Goal: Task Accomplishment & Management: Use online tool/utility

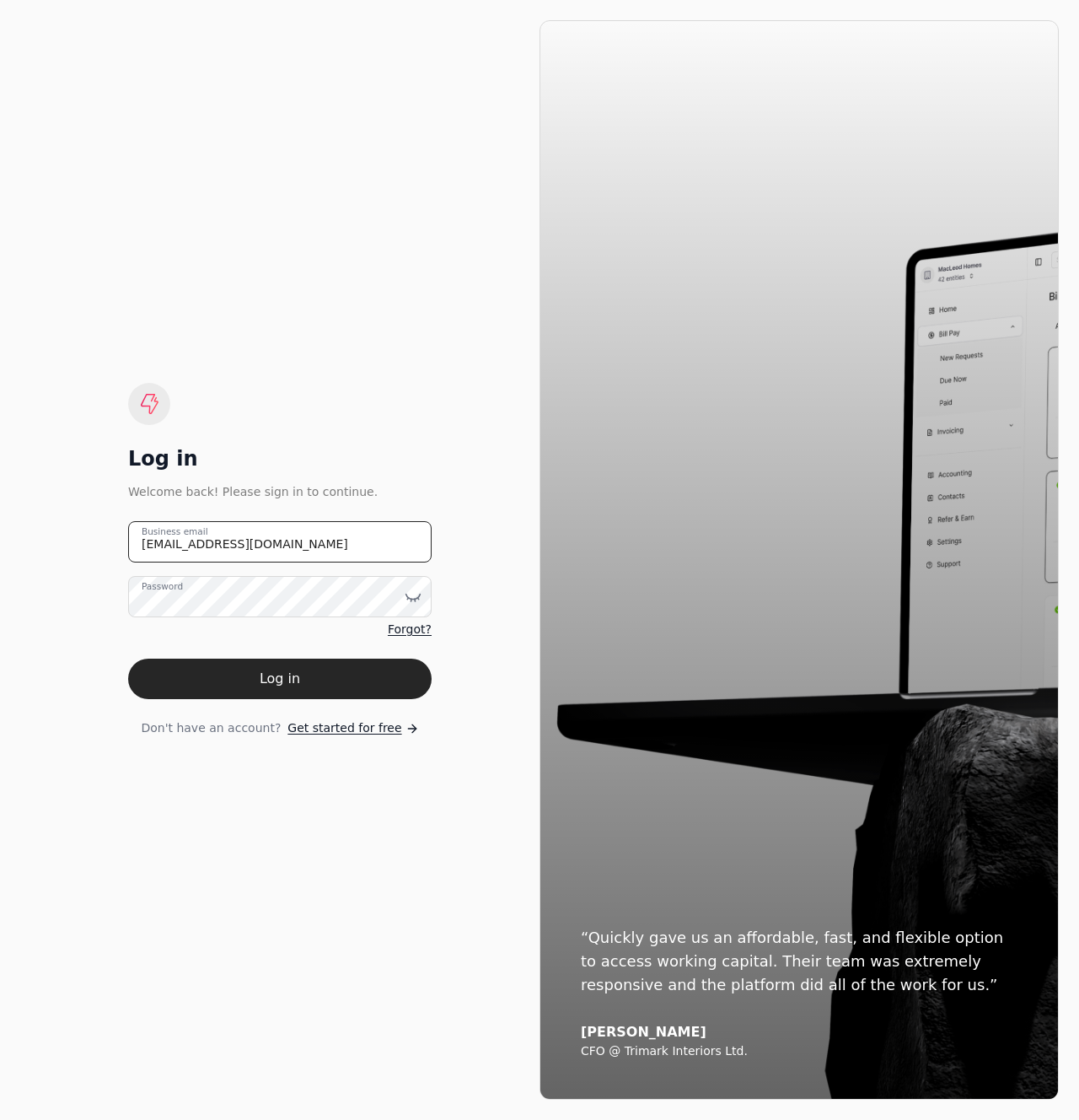
click at [278, 536] on email "cam@helloquickly.com" at bounding box center [279, 542] width 303 height 42
click at [277, 538] on email "team+q" at bounding box center [279, 542] width 303 height 42
type email "team+qconstruction@helloquickly.com"
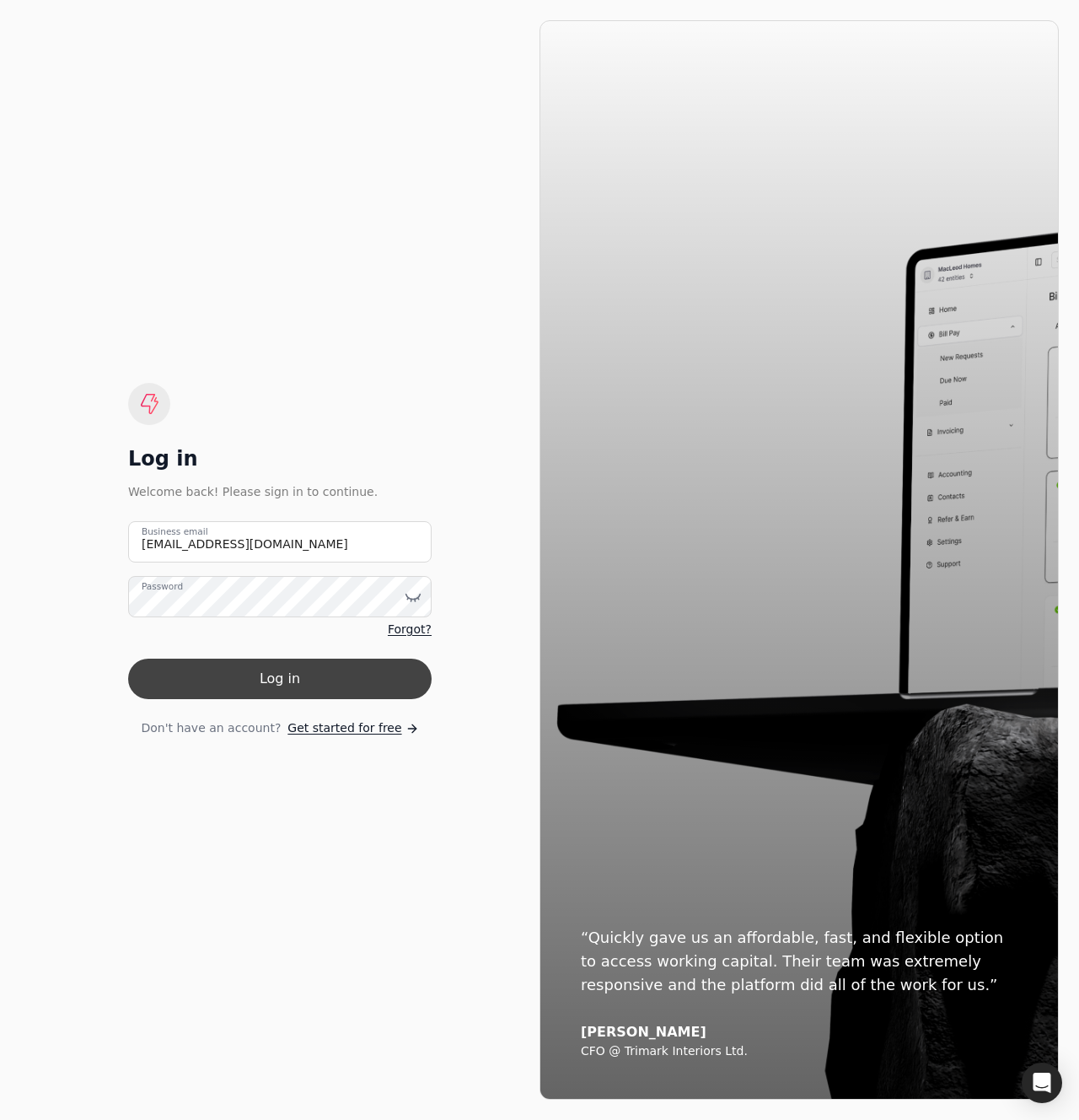
click at [319, 669] on button "Log in" at bounding box center [279, 679] width 303 height 41
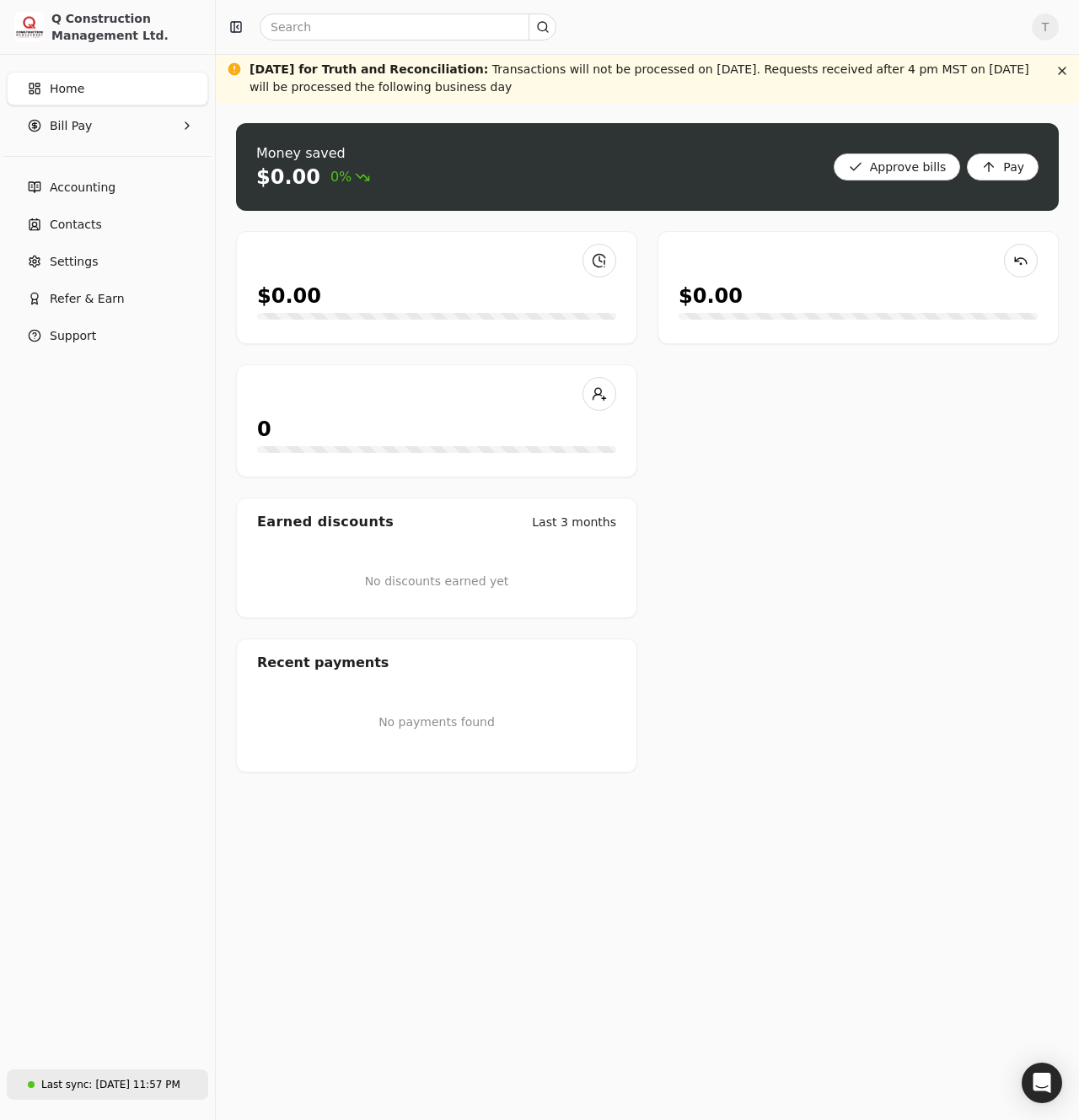
click at [149, 1088] on div "[DATE] 11:57 PM" at bounding box center [137, 1085] width 85 height 16
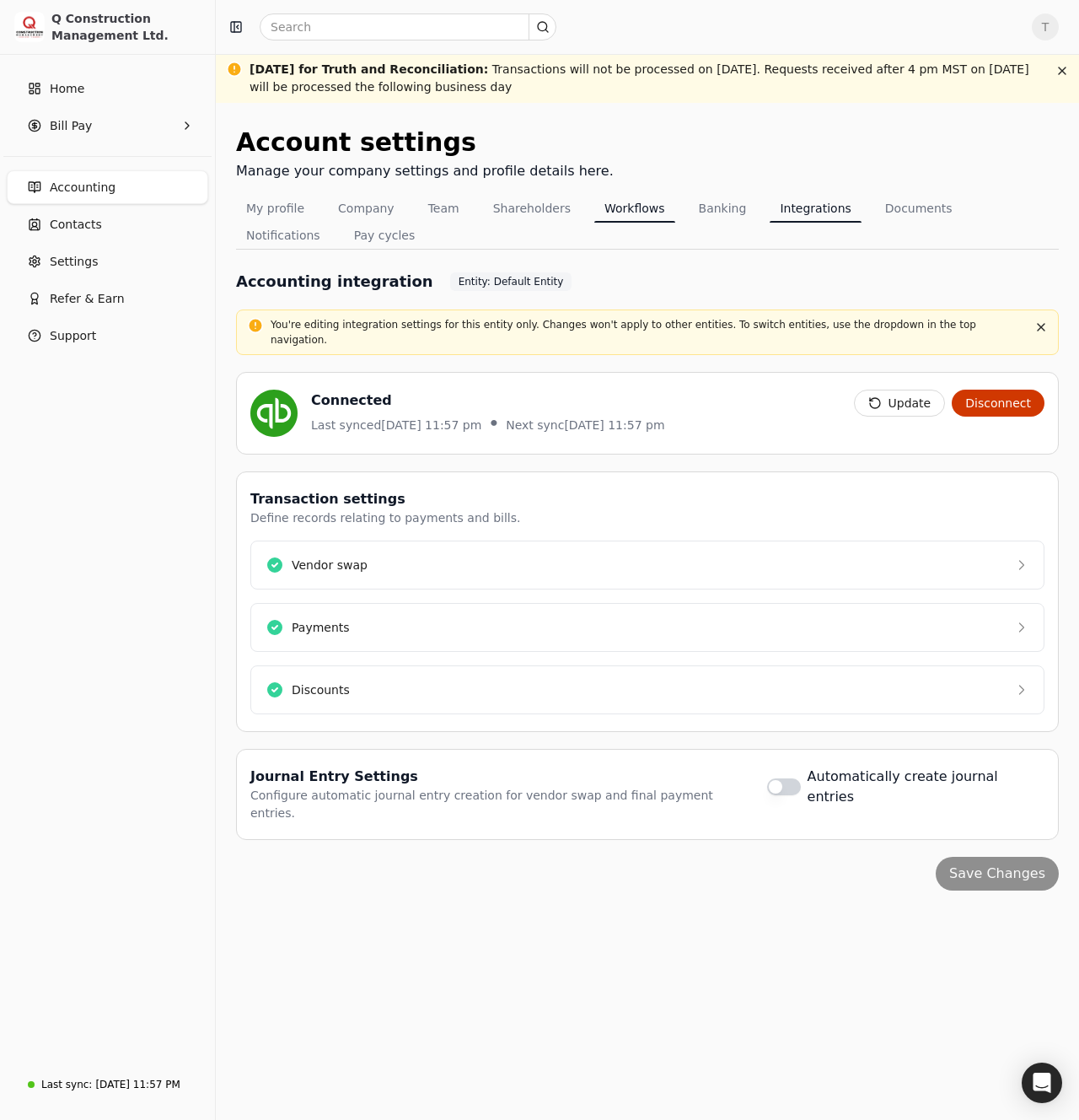
click at [619, 210] on button "Workflows" at bounding box center [635, 208] width 81 height 27
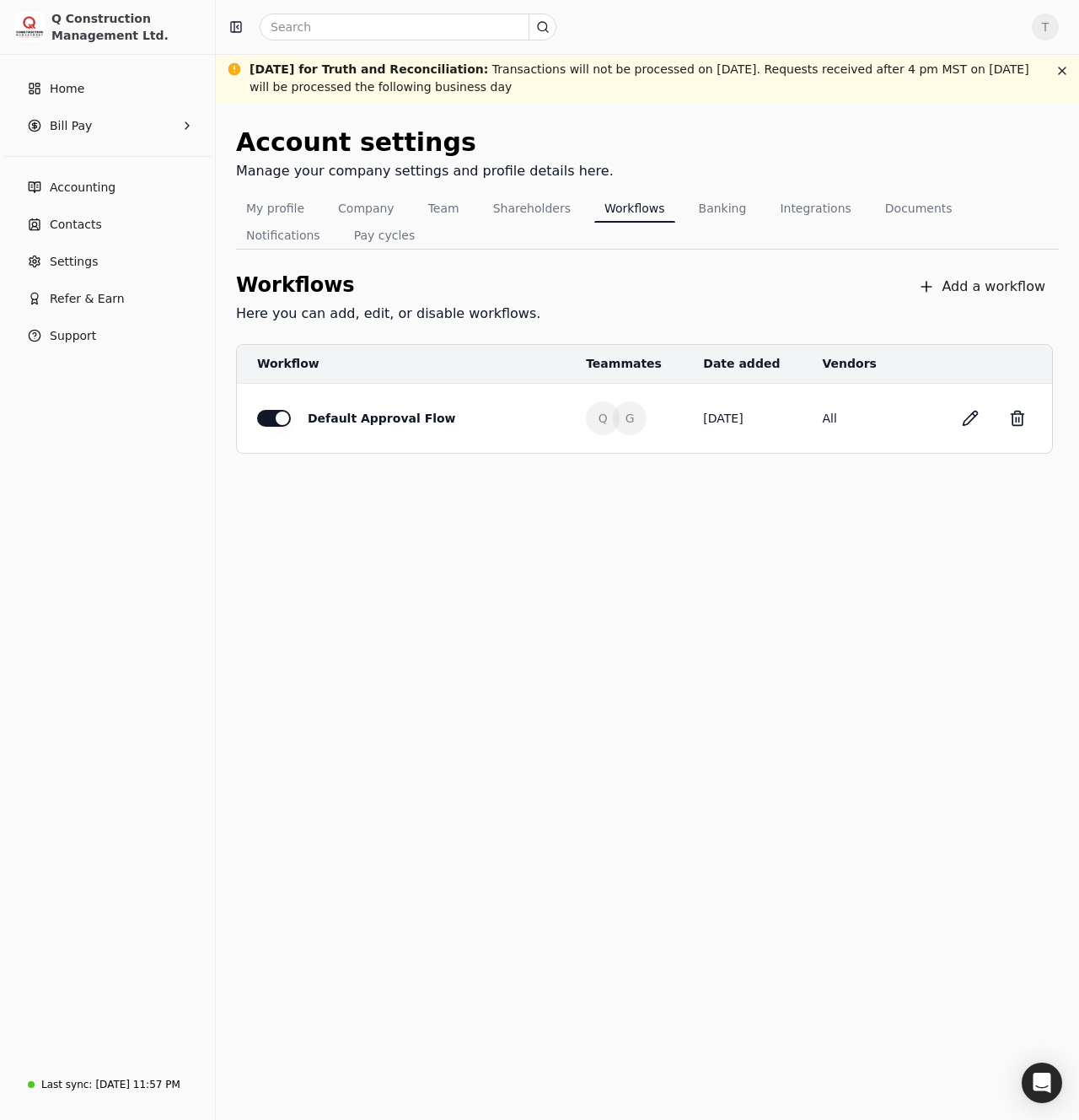
click at [844, 733] on div "Account settings Manage your company settings and profile details here. My prof…" at bounding box center [648, 611] width 864 height 1017
click at [963, 421] on button "button" at bounding box center [970, 418] width 27 height 27
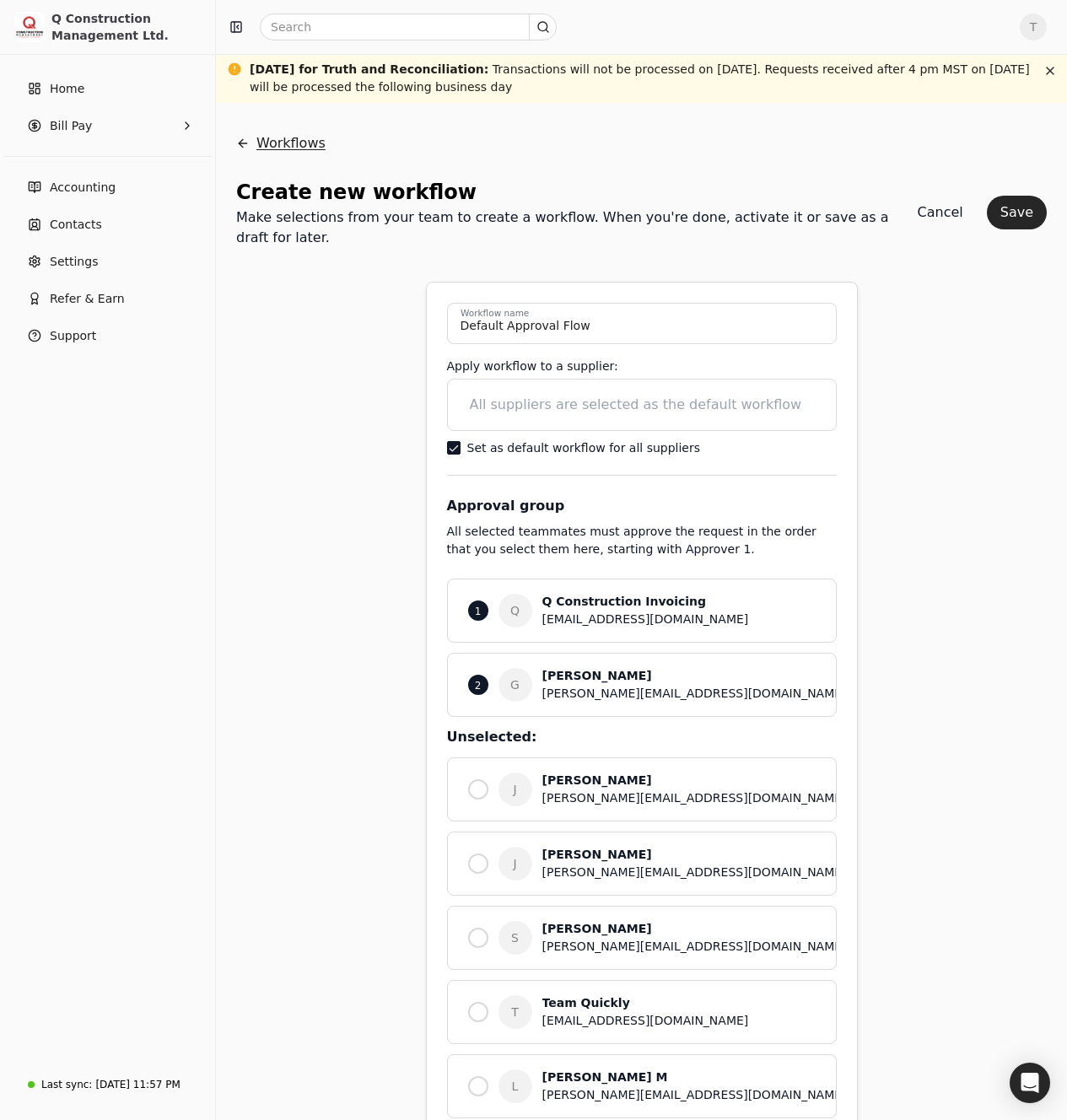
click at [254, 144] on button "Workflows" at bounding box center [280, 143] width 89 height 41
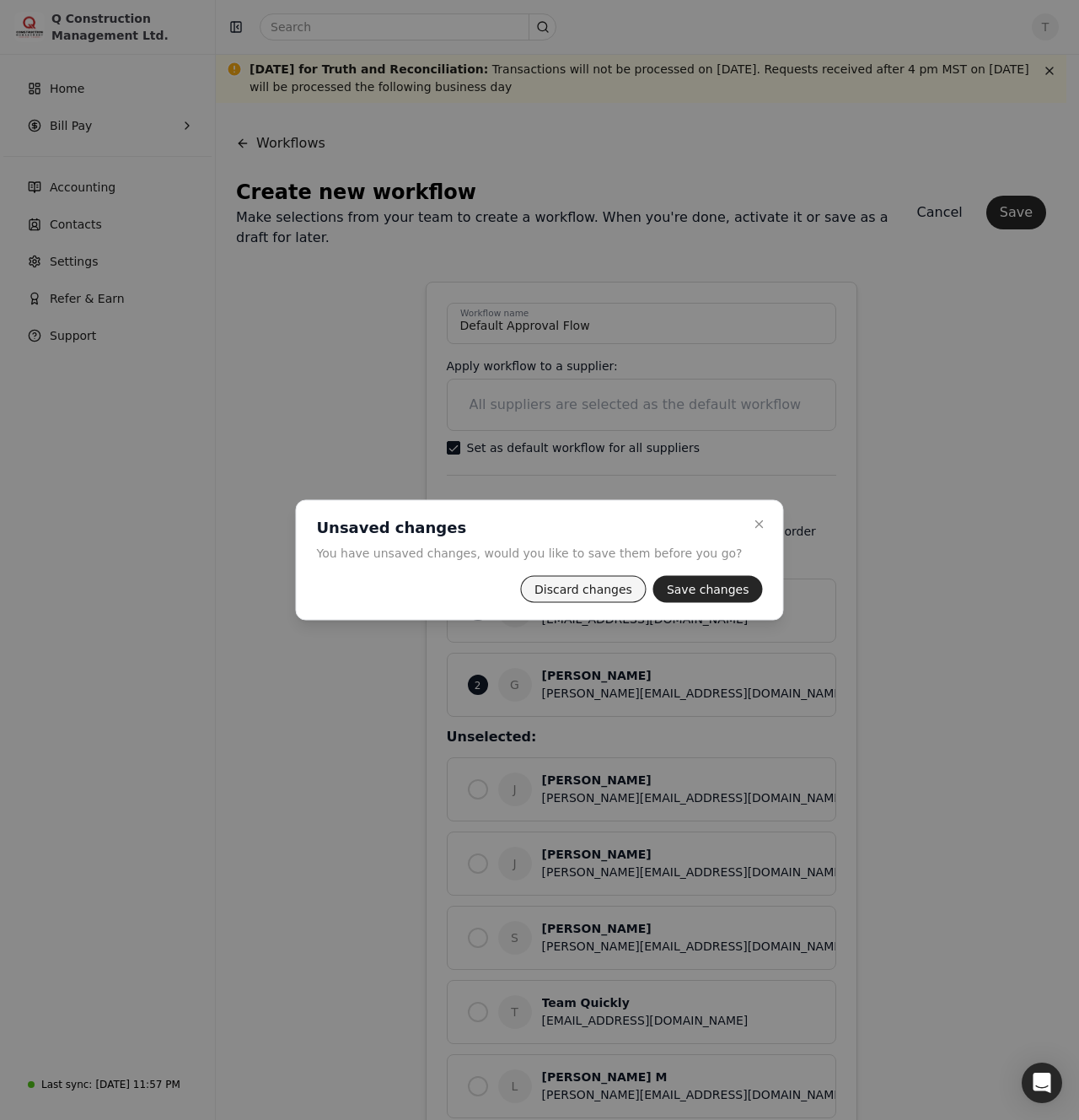
click at [619, 598] on button "Discard changes" at bounding box center [584, 589] width 126 height 27
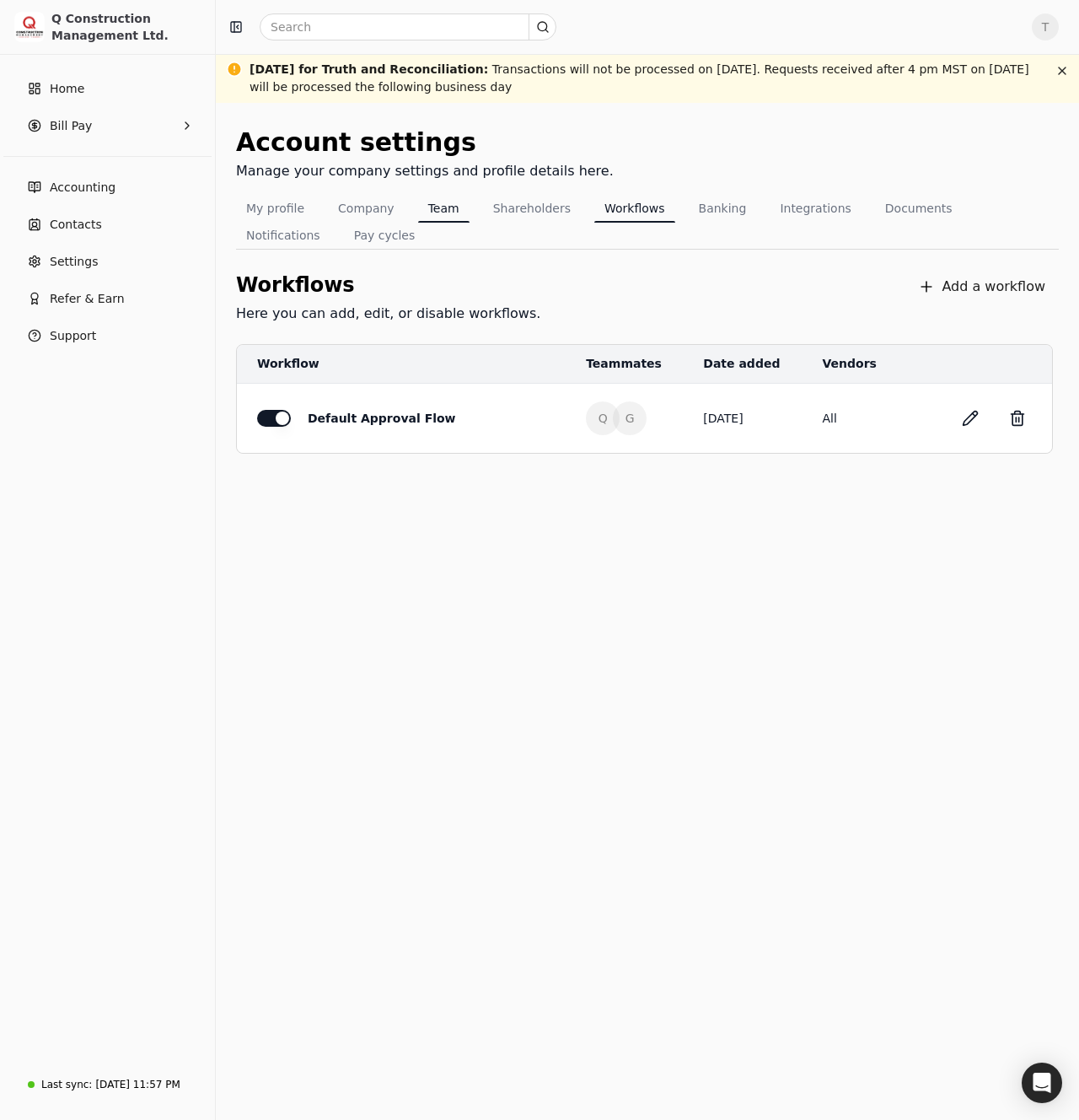
click at [443, 206] on button "Team" at bounding box center [444, 208] width 51 height 27
click at [978, 420] on button "button" at bounding box center [970, 418] width 27 height 27
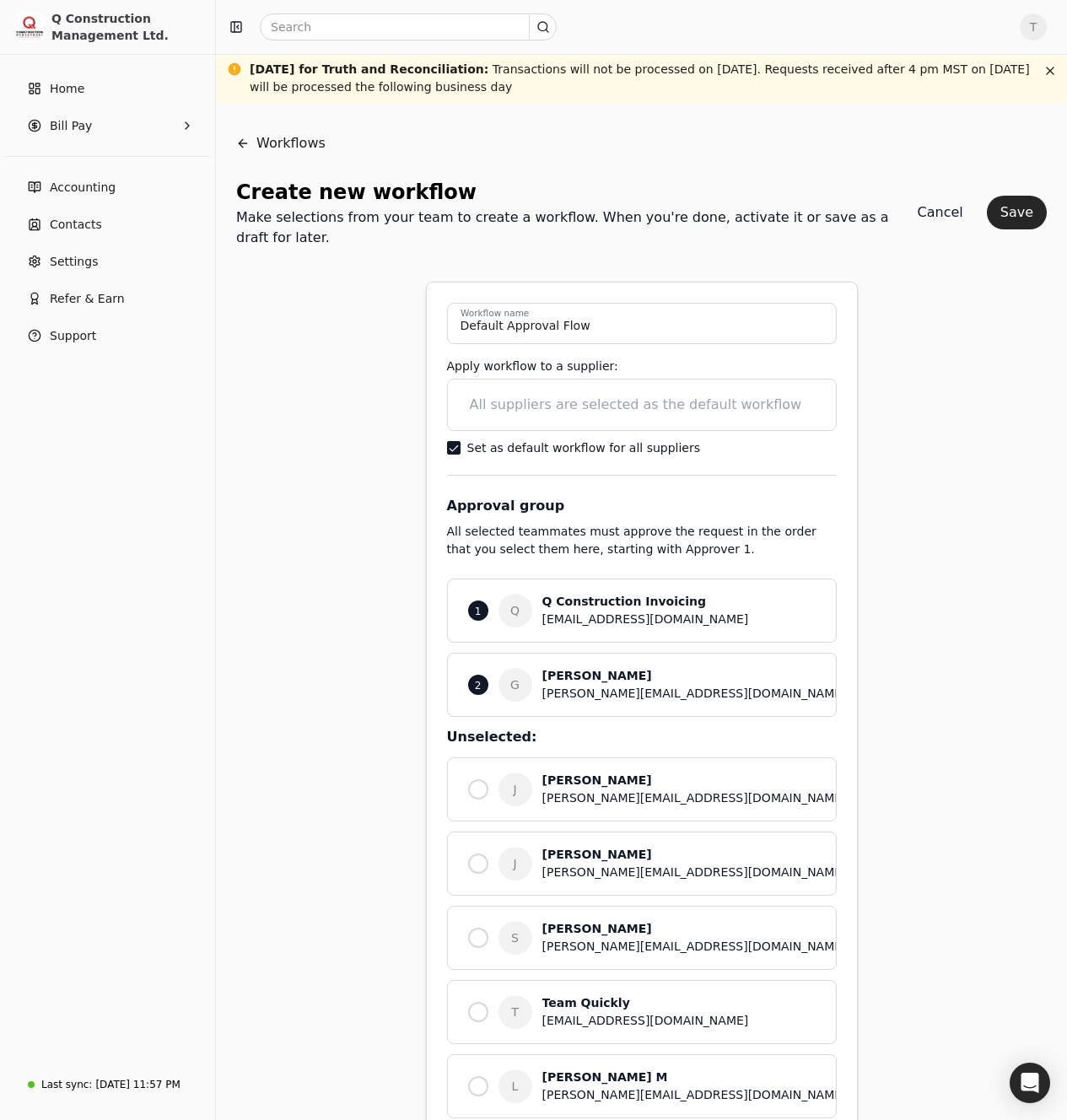
click at [978, 420] on div "Workflows Create new workflow Make selections from your team to create a workfl…" at bounding box center [641, 658] width 810 height 1071
click at [99, 125] on Pay "Bill Pay" at bounding box center [107, 125] width 201 height 34
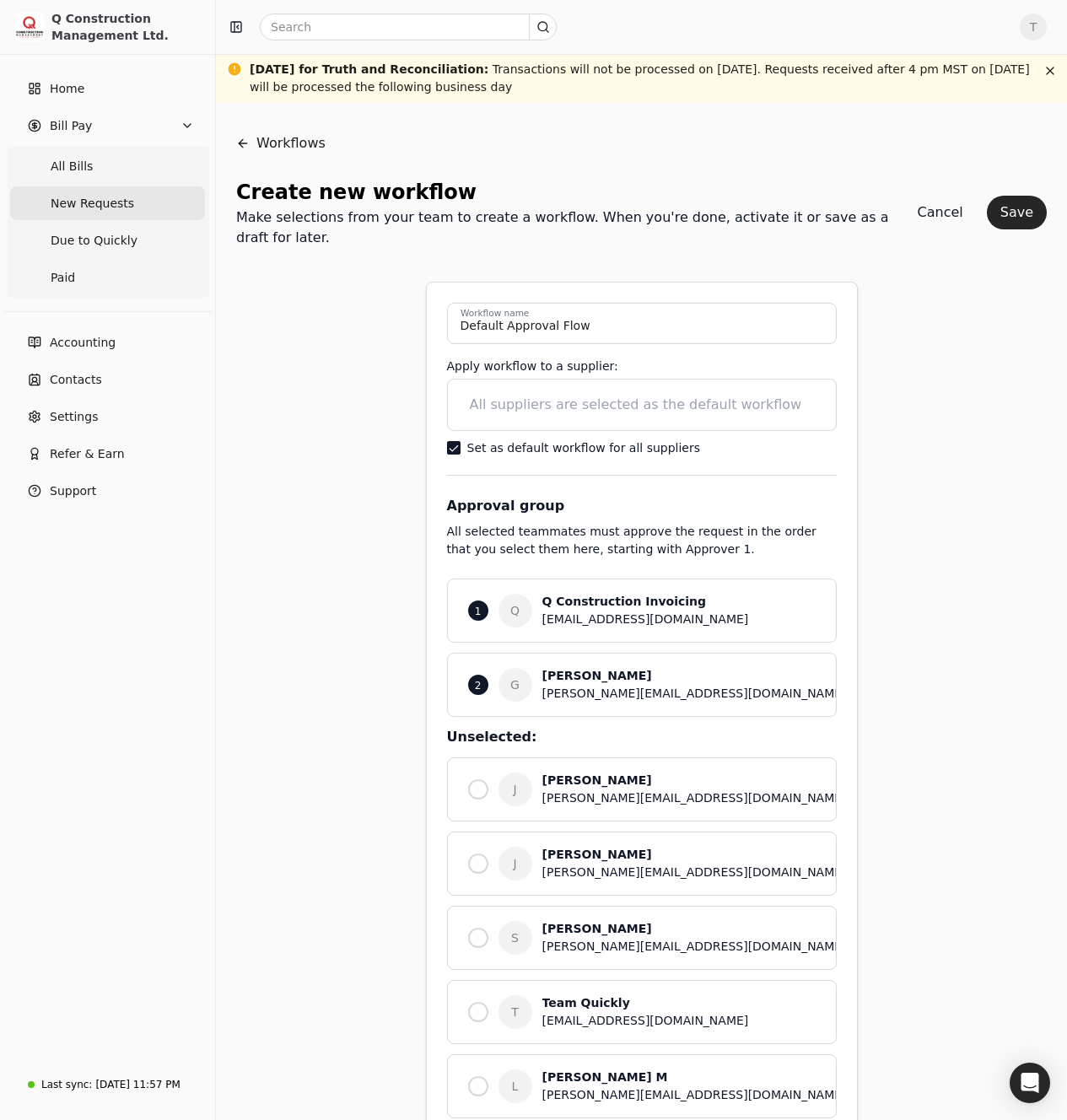
click at [105, 188] on Requests "New Requests" at bounding box center [107, 203] width 195 height 34
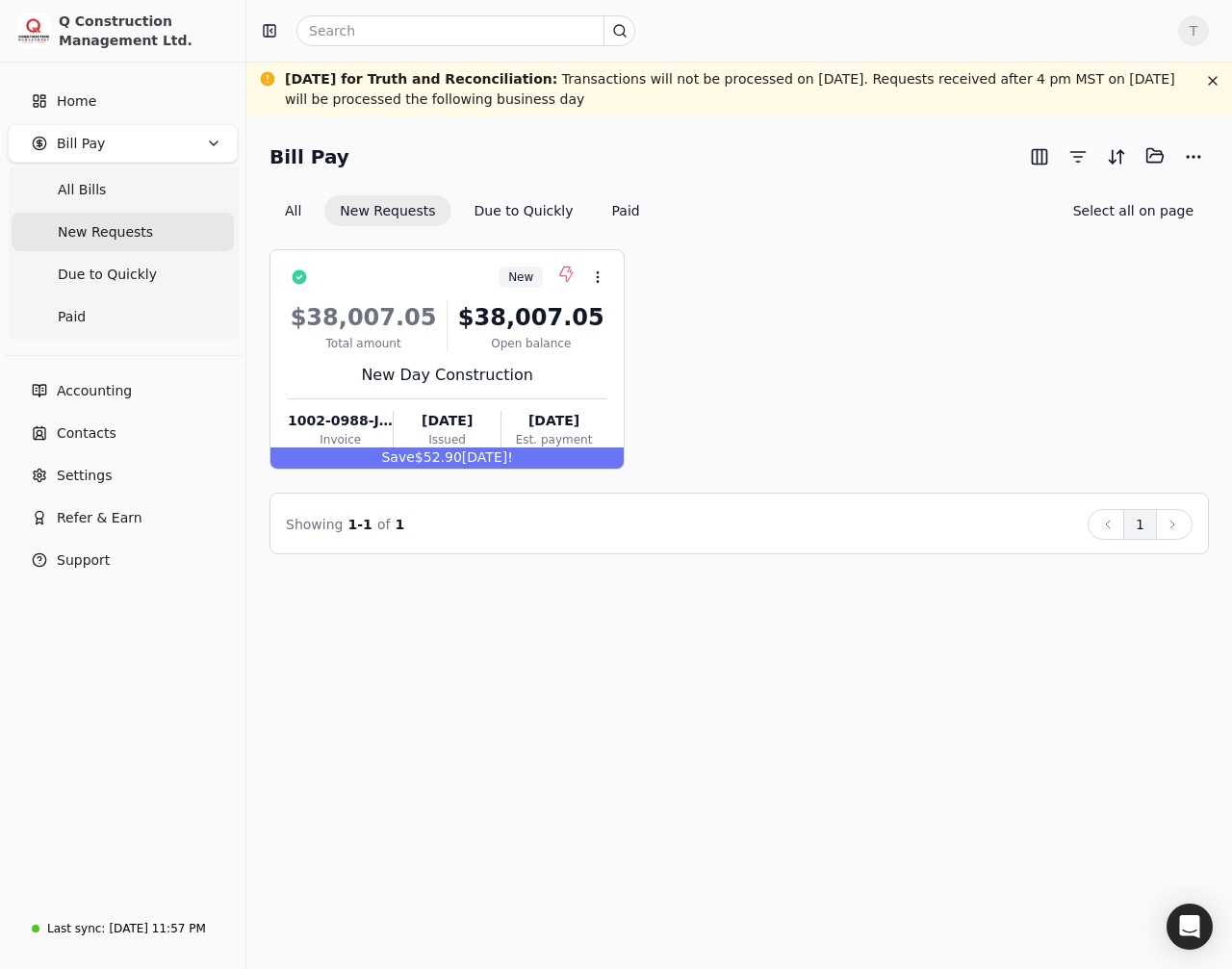
click at [494, 664] on div "Bill Pay Selected items: 0 All New Requests Due to Quickly Paid Select all on p…" at bounding box center [739, 543] width 986 height 852
click at [426, 257] on div "New Context Menu Button $38,007.05 Total amount $38,007.05 Open balance New Day…" at bounding box center [447, 359] width 355 height 220
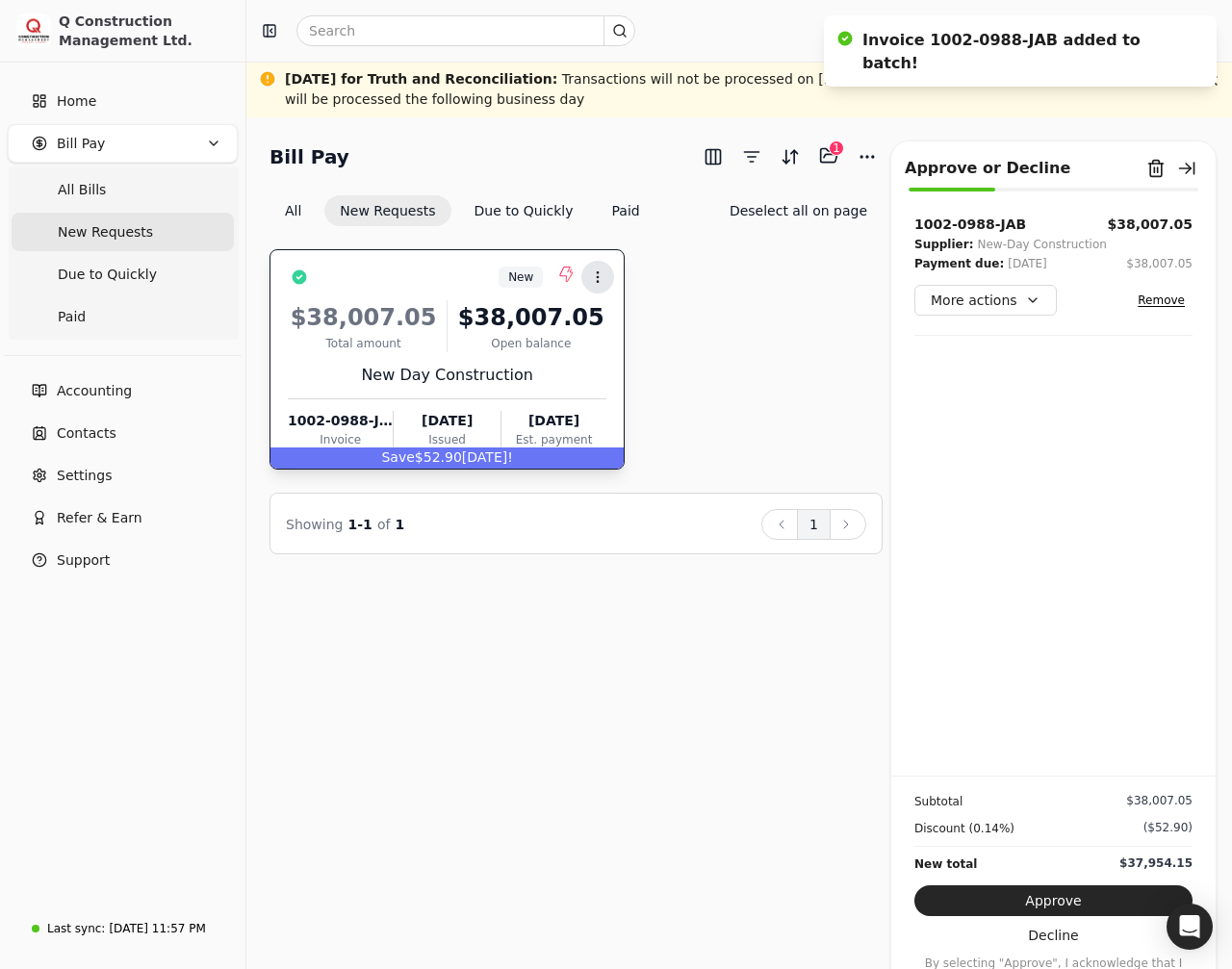
click at [606, 278] on button "Context Menu Button" at bounding box center [597, 276] width 33 height 33
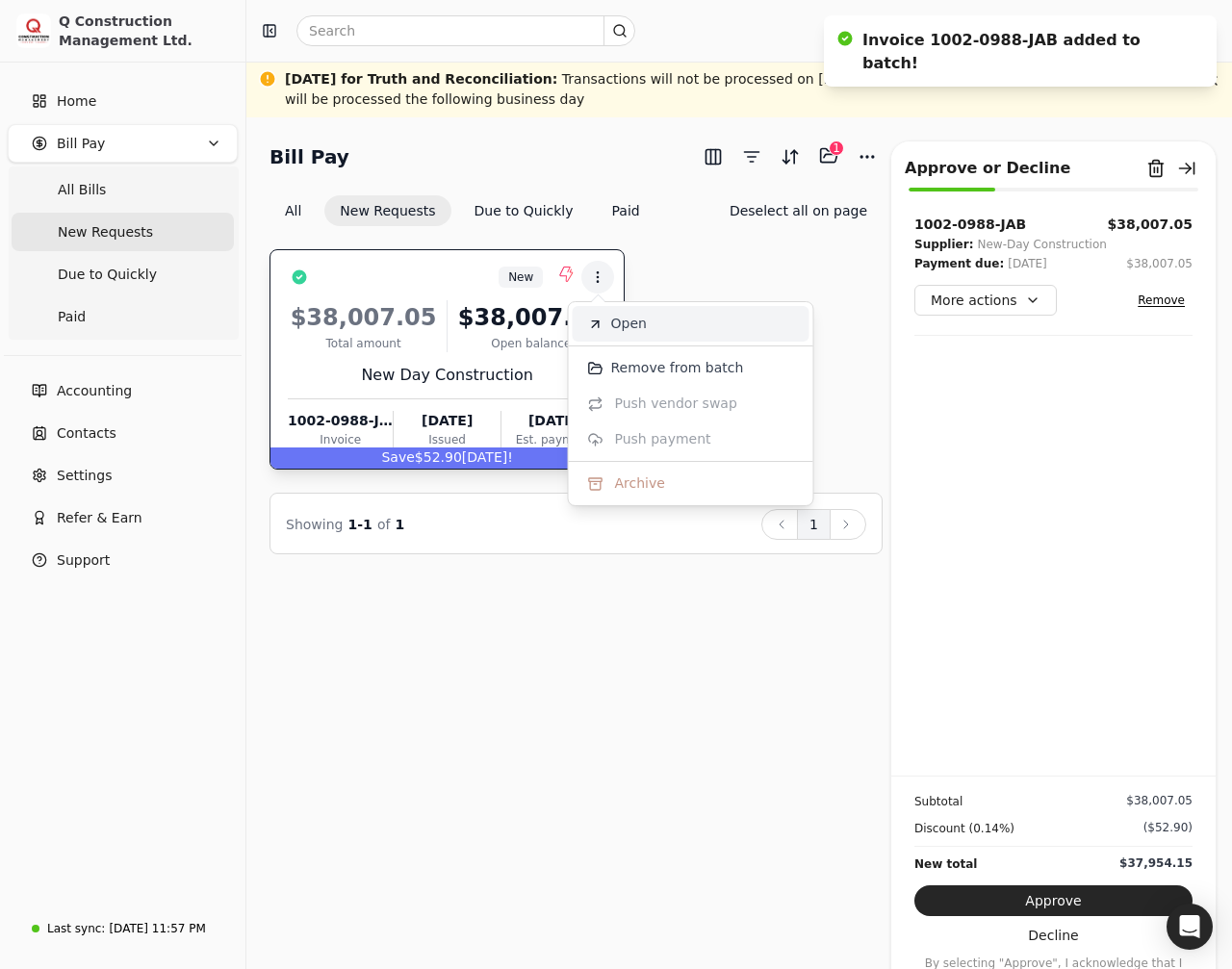
click at [609, 335] on li "Open" at bounding box center [691, 324] width 237 height 36
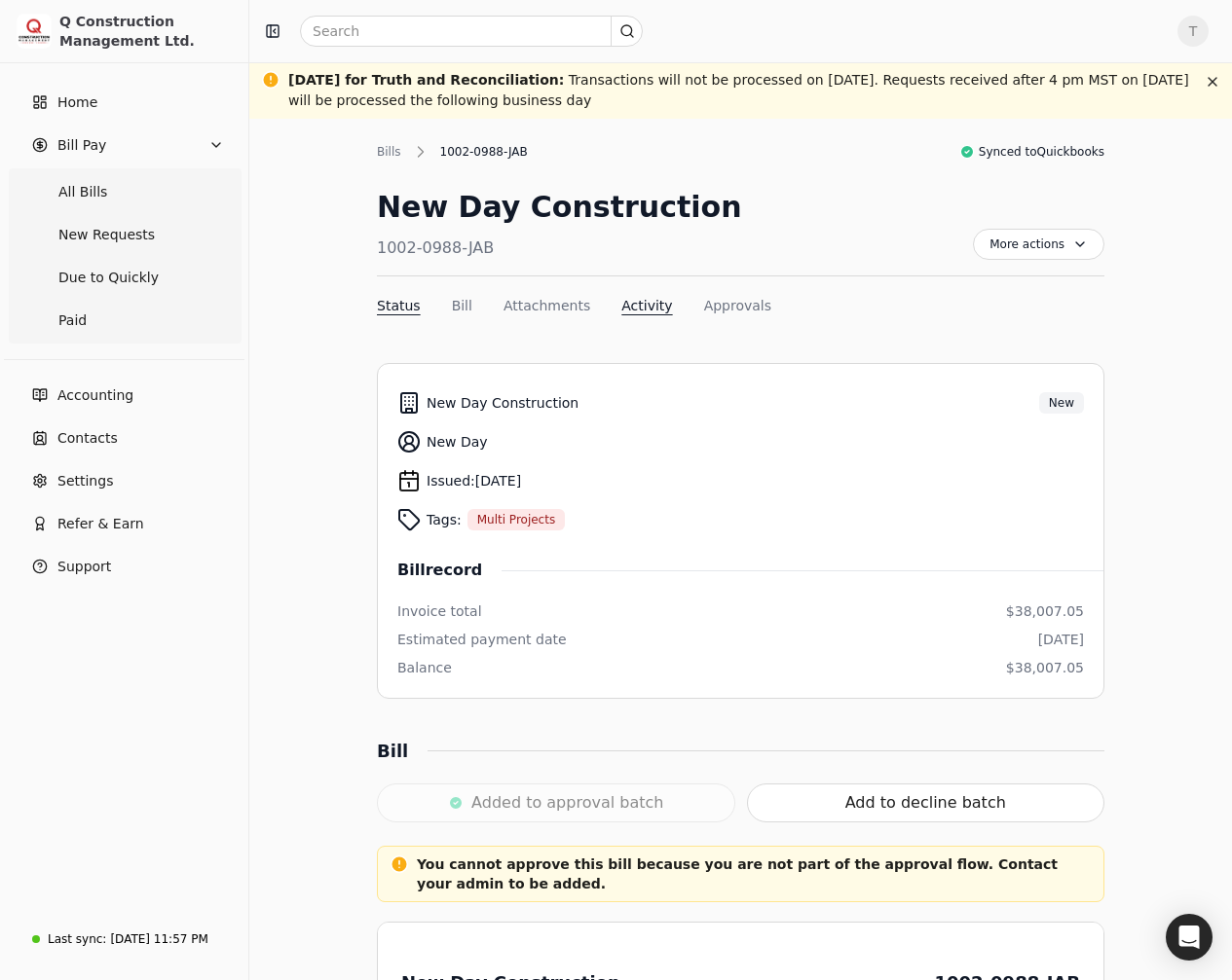
scroll to position [1611, 0]
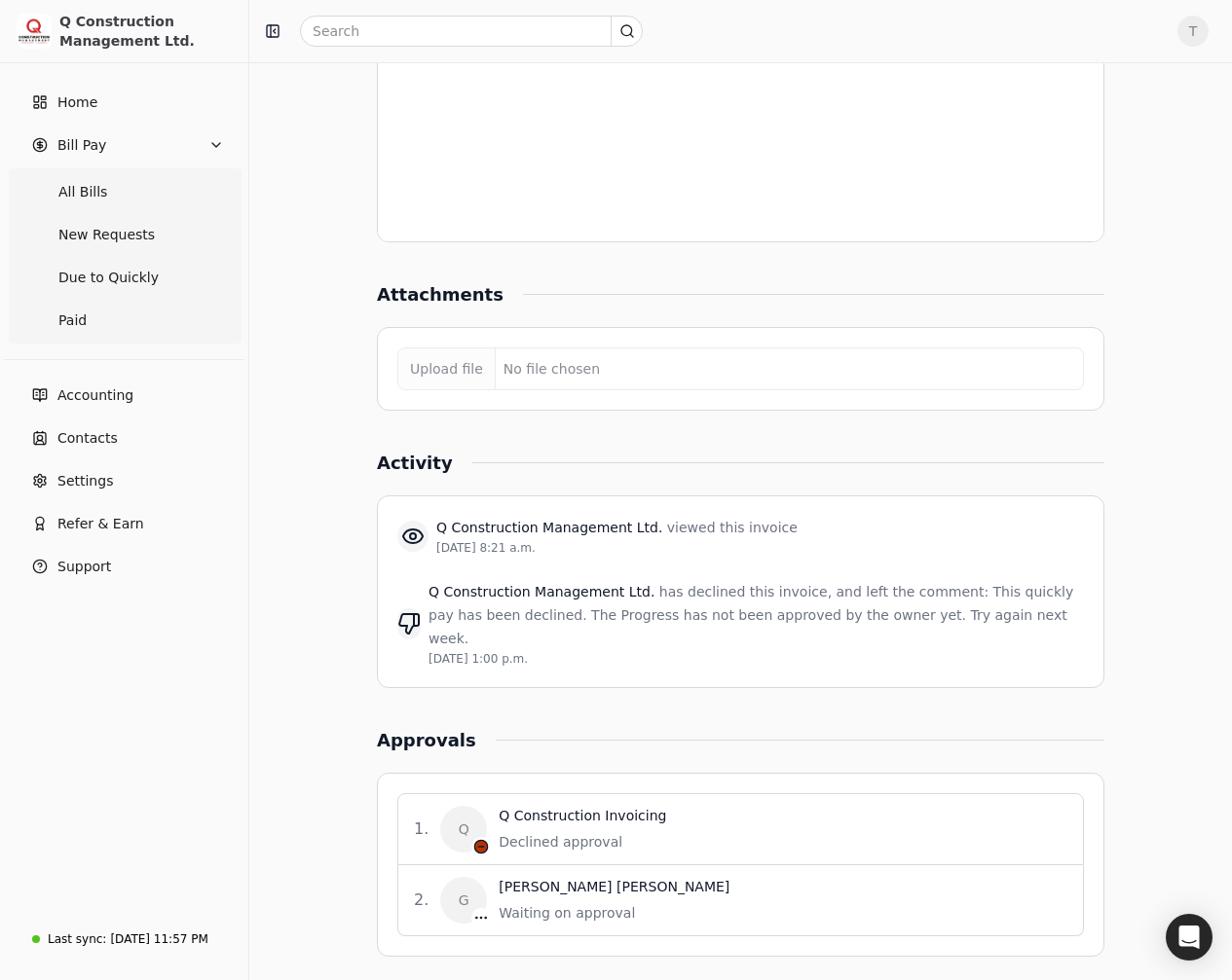
click at [641, 588] on span "Q Construction Management Ltd." at bounding box center [543, 592] width 231 height 16
drag, startPoint x: 641, startPoint y: 581, endPoint x: 426, endPoint y: 107, distance: 520.5
click at [632, 571] on div "Q Construction Management Ltd. has declined this invoice, and left the comment:…" at bounding box center [741, 624] width 687 height 111
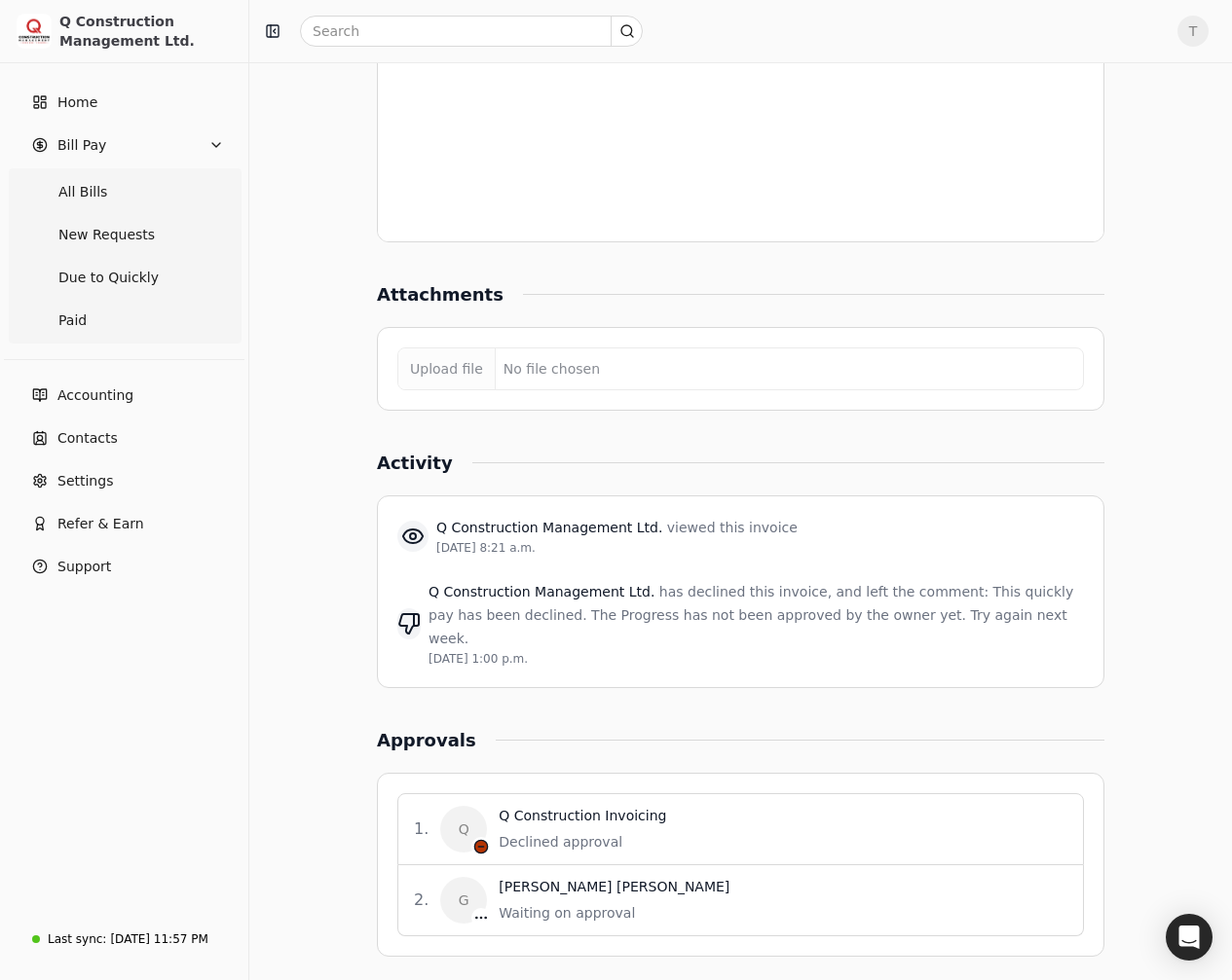
scroll to position [0, 0]
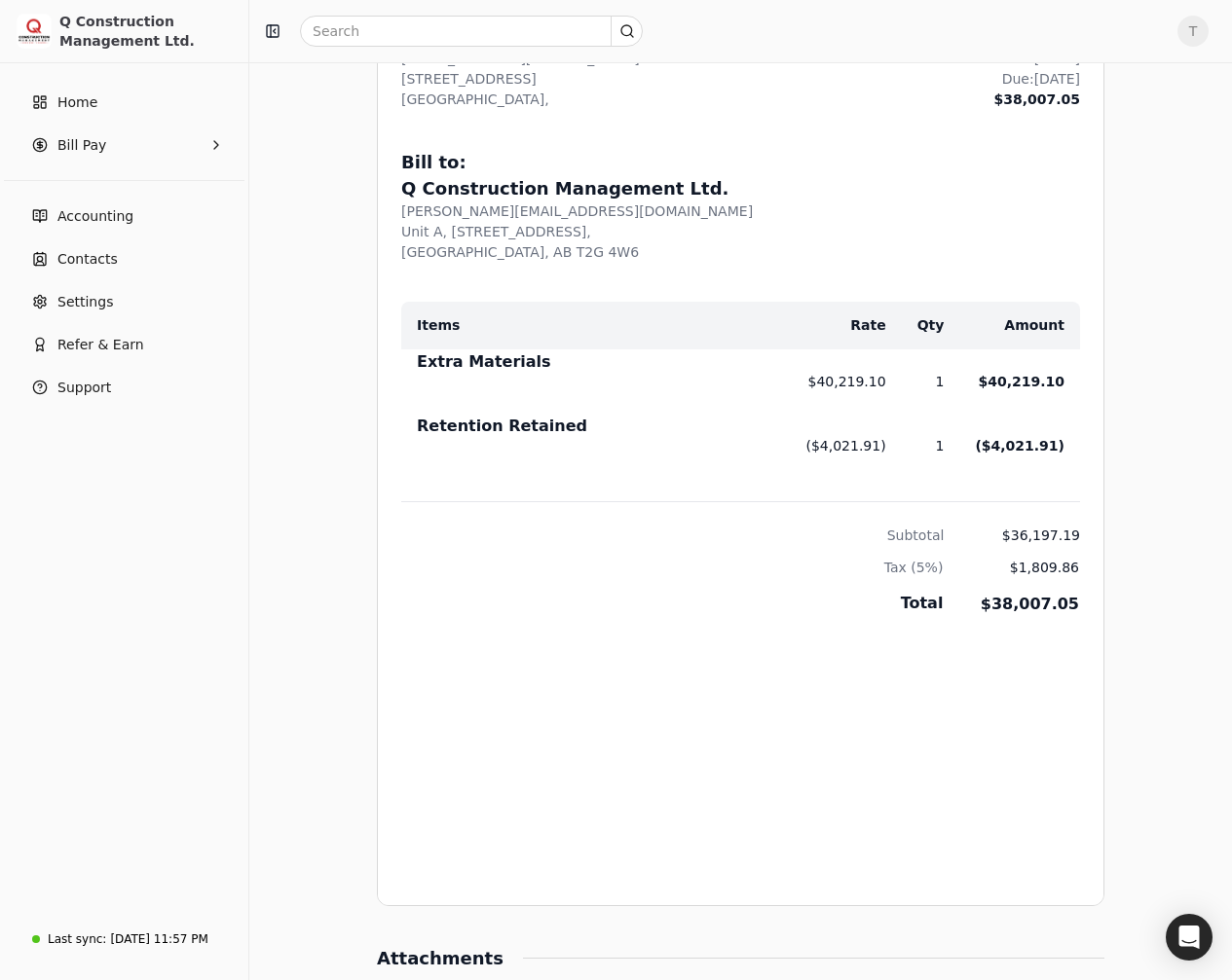
scroll to position [1523, 0]
